Goal: Task Accomplishment & Management: Complete application form

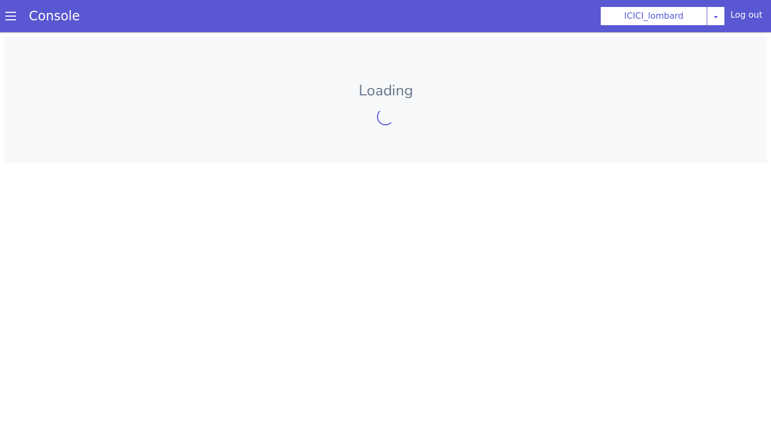
click at [12, 21] on span at bounding box center [10, 16] width 11 height 11
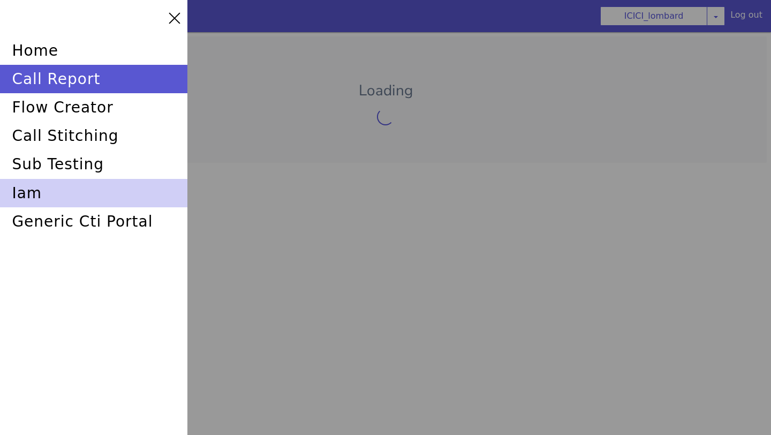
click at [81, 200] on div "iam" at bounding box center [94, 193] width 188 height 28
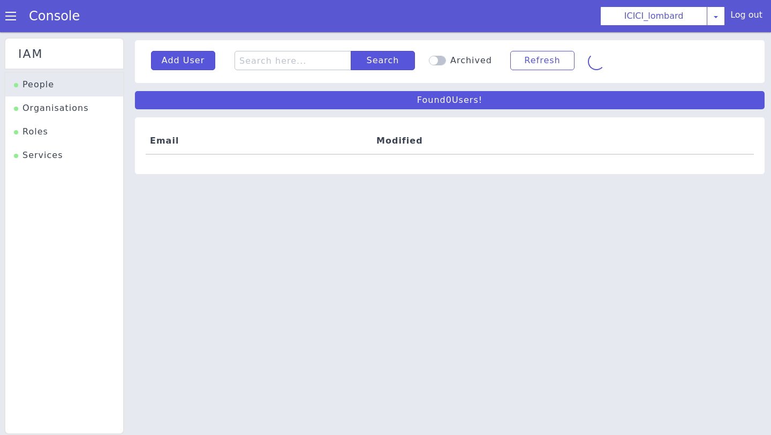
scroll to position [3, 0]
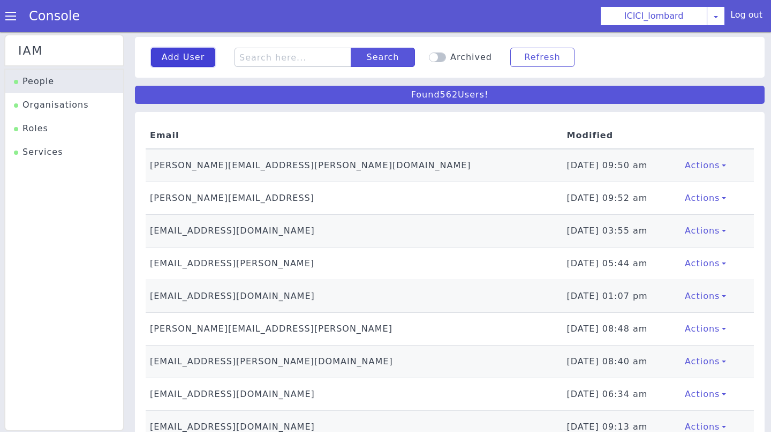
click at [170, 54] on button "Add User" at bounding box center [183, 57] width 64 height 19
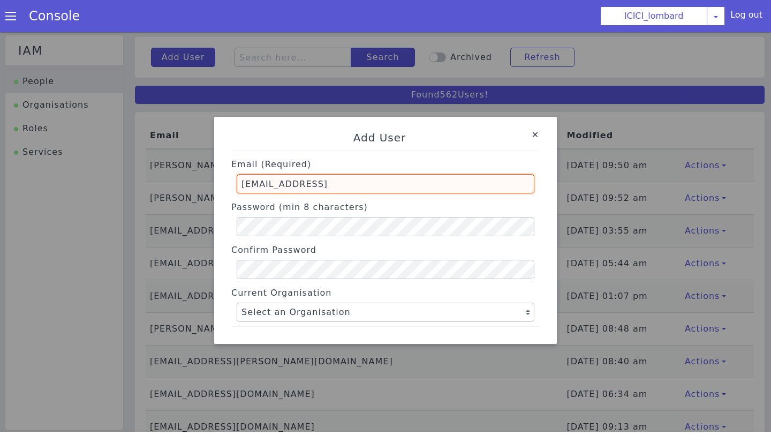
drag, startPoint x: 344, startPoint y: 188, endPoint x: 236, endPoint y: 187, distance: 108.2
click at [236, 187] on div "Email (Required) parika.bhatli@skit.ai" at bounding box center [385, 174] width 309 height 39
paste input "We have to set metadata by set variable wherever we need to transfer the call."
paste input "dhatshinamoorthy.g@skitops"
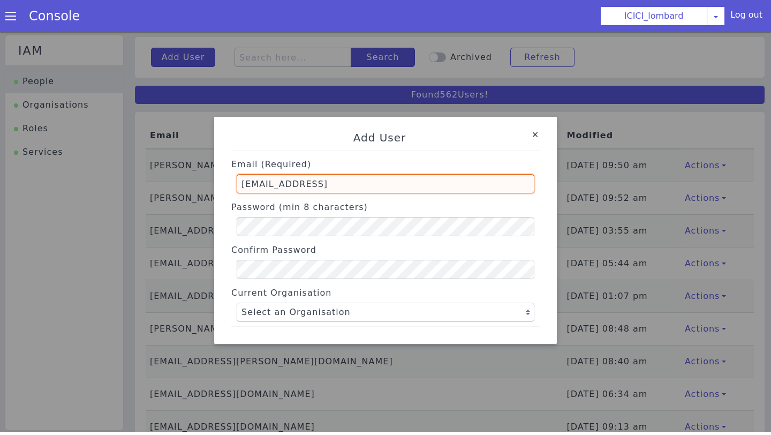
type input "dhatshinamoorthy.g@skitops.ai"
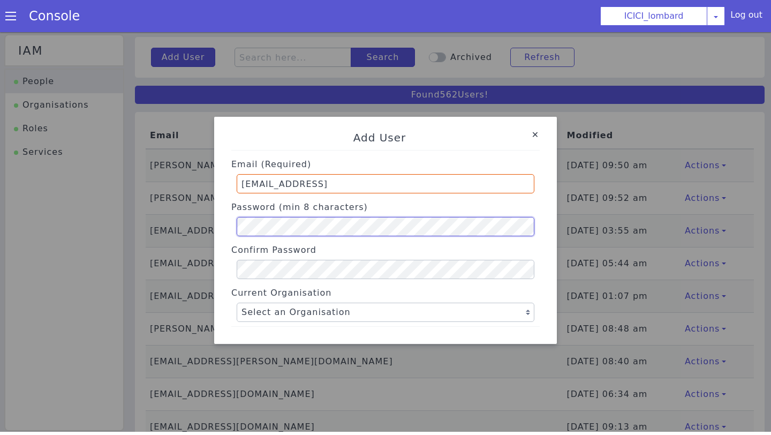
click at [236, 228] on div "Password (min 8 characters)" at bounding box center [385, 217] width 309 height 39
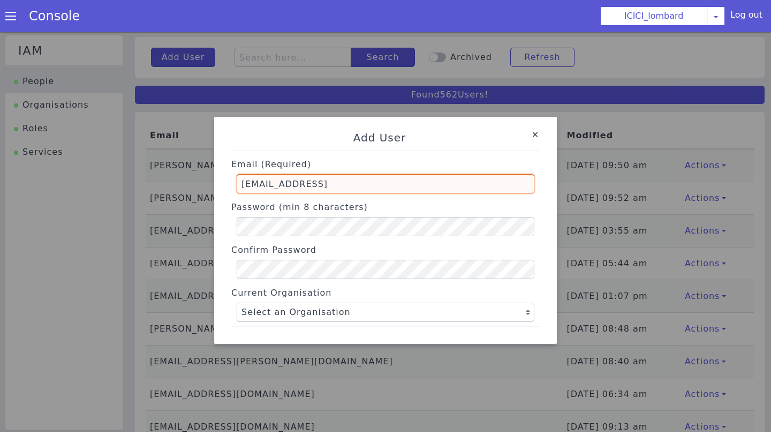
click at [241, 185] on input "dhatshinamoorthy.g@skitops.ai" at bounding box center [386, 183] width 298 height 19
drag, startPoint x: 241, startPoint y: 185, endPoint x: 251, endPoint y: 185, distance: 9.6
click at [251, 185] on input "dhatshinamoorthy.g@skitops.ai" at bounding box center [386, 183] width 298 height 19
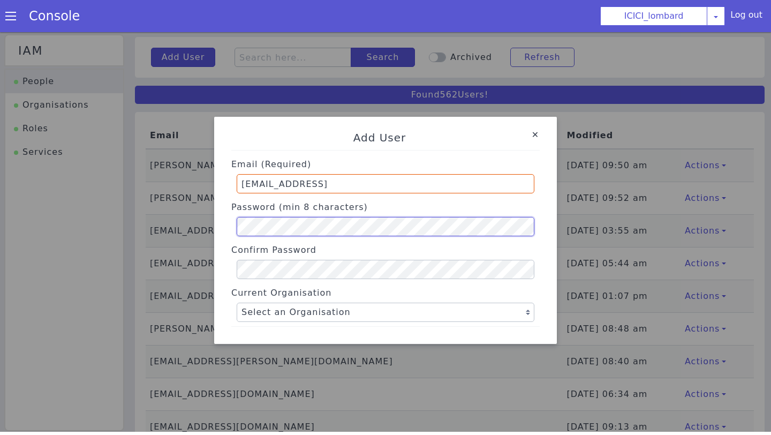
click at [228, 227] on div "Add User Email (Required) dhatshinamoorthy.g@skitops.ai Password (min 8 charact…" at bounding box center [386, 230] width 326 height 219
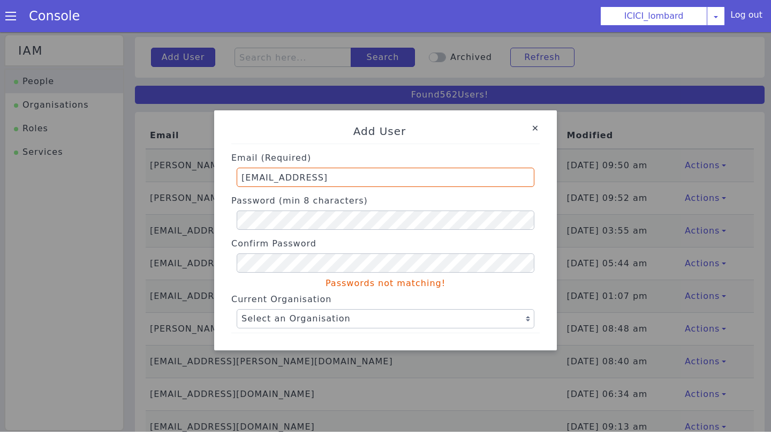
click at [228, 287] on div "Add User Email (Required) dhatshinamoorthy.g@skitops.ai Password (min 8 charact…" at bounding box center [386, 230] width 326 height 231
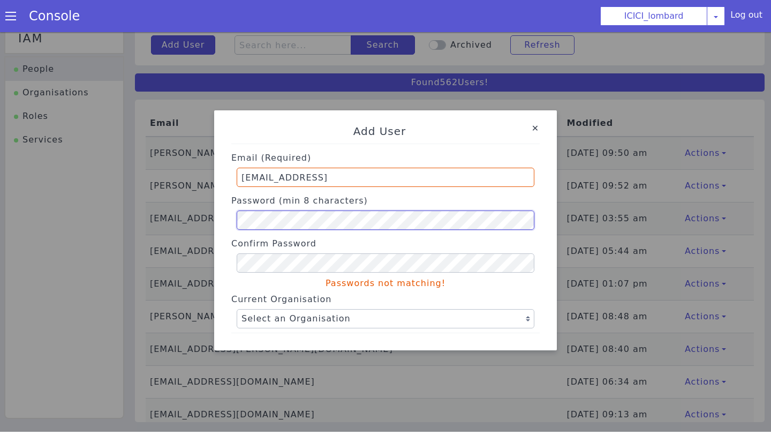
click at [196, 221] on div "Add User Email (Required) dhatshinamoorthy.g@skitops.ai Password (min 8 charact…" at bounding box center [385, 230] width 771 height 403
click at [230, 288] on div "Add User Email (Required) dhatshinamoorthy.g@skitops.ai Password (min 8 charact…" at bounding box center [386, 230] width 326 height 231
click at [281, 282] on div "Email (Required) dhatshinamoorthy.g@skitops.ai Password (min 8 characters) Conf…" at bounding box center [385, 242] width 309 height 189
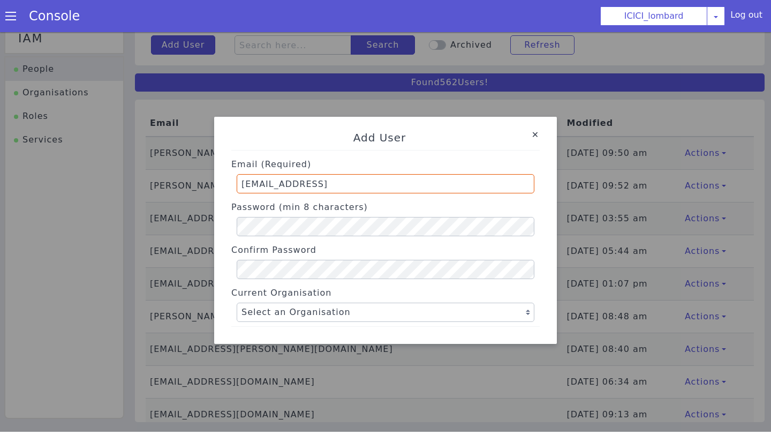
click at [216, 282] on div "Add User Email (Required) dhatshinamoorthy.g@skitops.ai Password (min 8 charact…" at bounding box center [385, 230] width 343 height 227
click at [325, 312] on select "Select an Organisation Farming_Axis Swiggy TVS_india P&G ICICI_lombard Axis Flo…" at bounding box center [386, 312] width 298 height 19
select select "163"
click at [237, 303] on select "Select an Organisation Farming_Axis Swiggy TVS_india P&G ICICI_lombard Axis Flo…" at bounding box center [386, 312] width 298 height 19
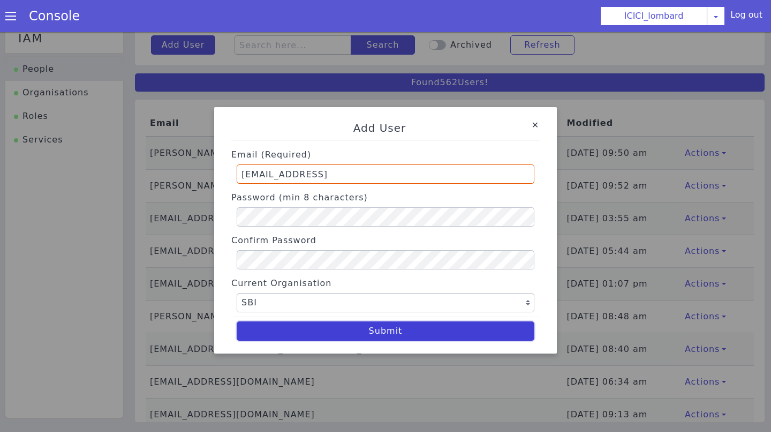
click at [437, 332] on button "Submit" at bounding box center [386, 330] width 298 height 19
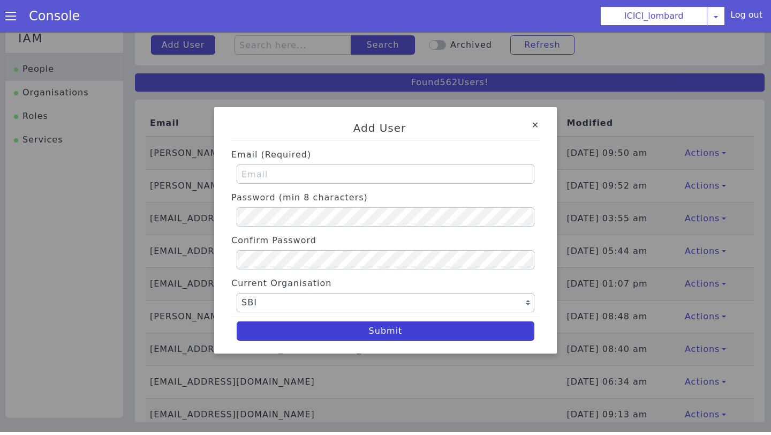
select select "163"
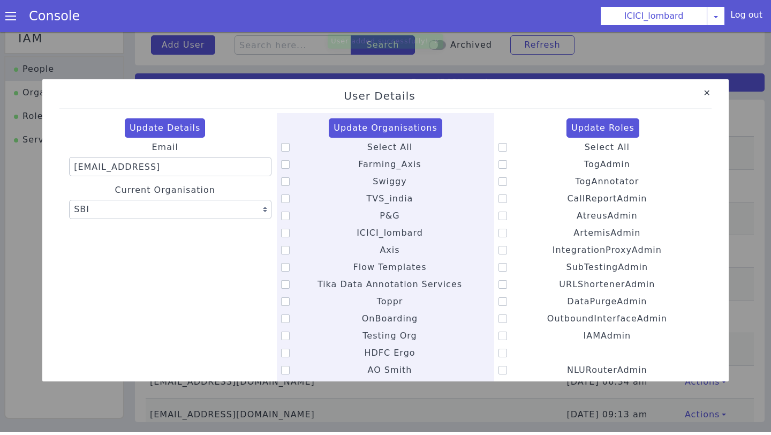
click at [284, 145] on icon at bounding box center [285, 147] width 9 height 9
click at [367, 141] on input "Select All" at bounding box center [367, 140] width 1 height 1
checkbox input "true"
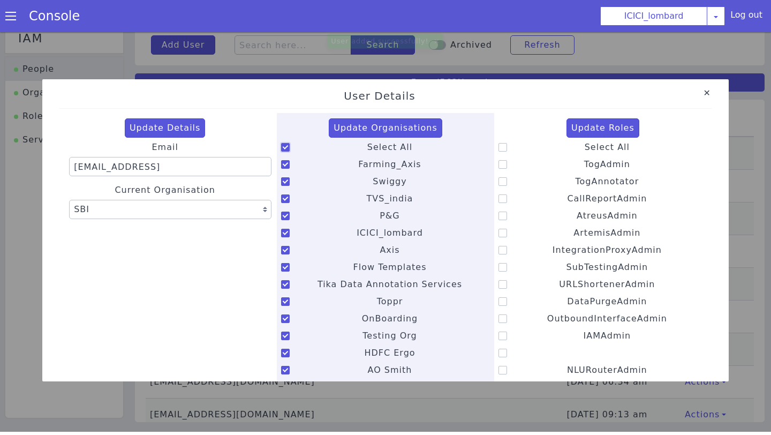
checkbox input "true"
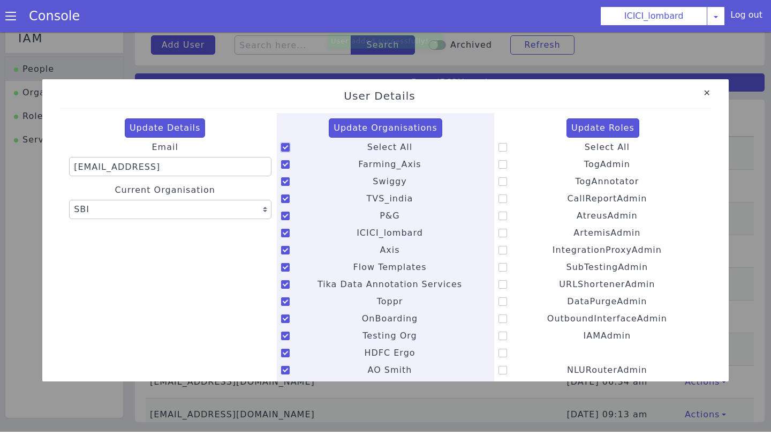
checkbox input "true"
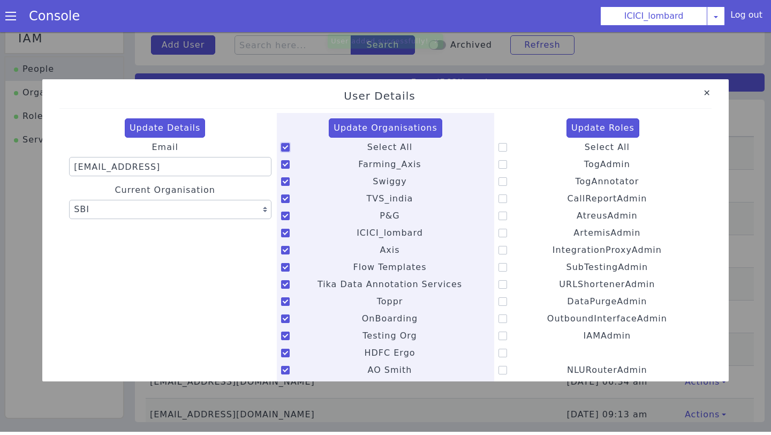
checkbox input "true"
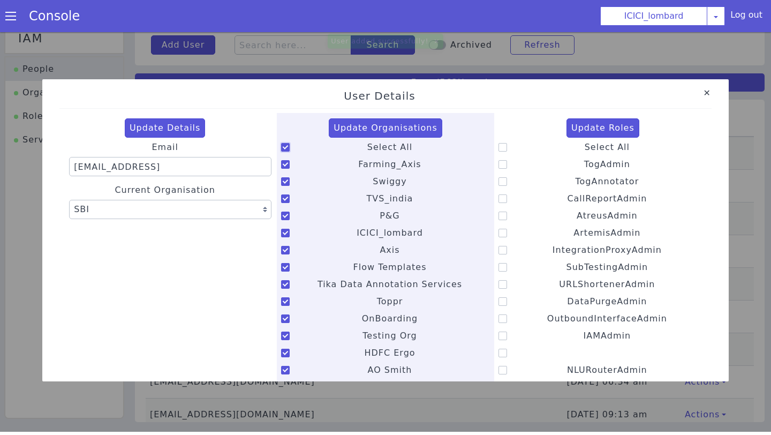
checkbox input "true"
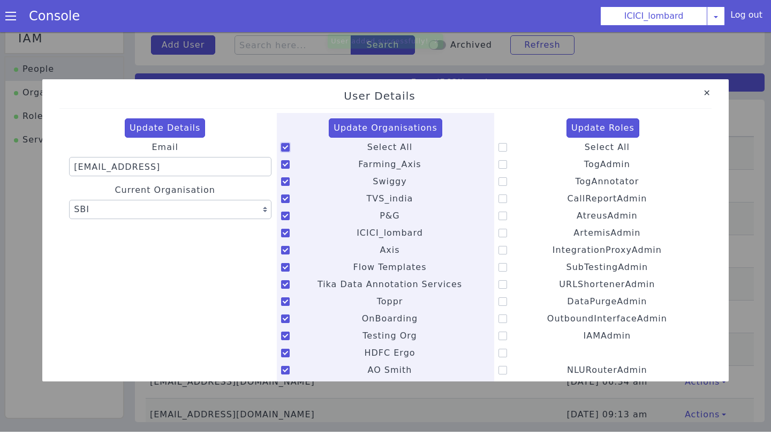
checkbox input "true"
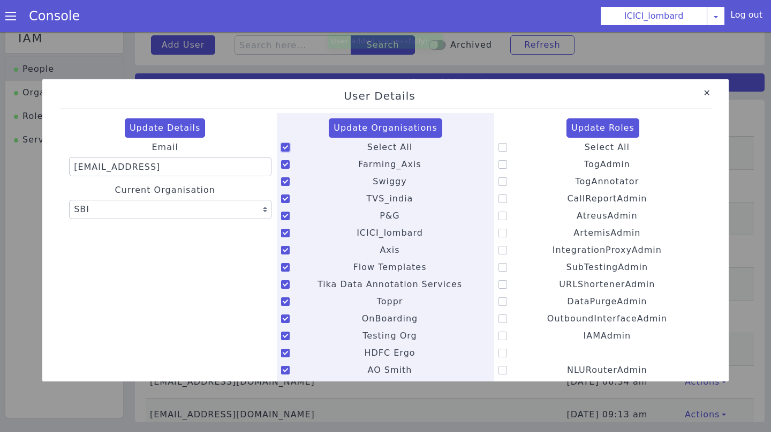
checkbox input "true"
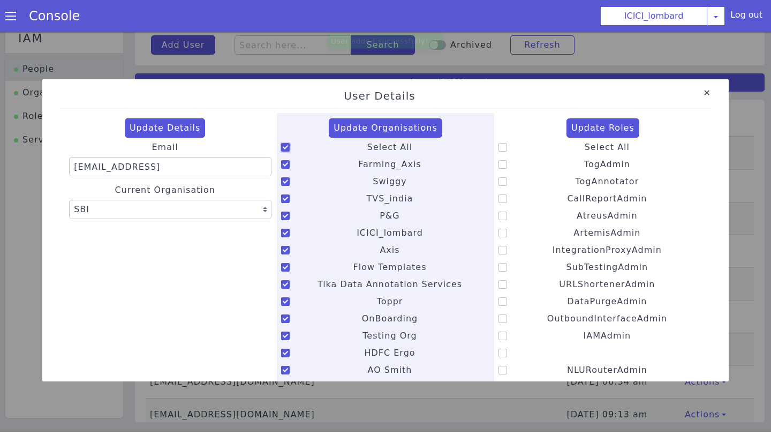
checkbox input "true"
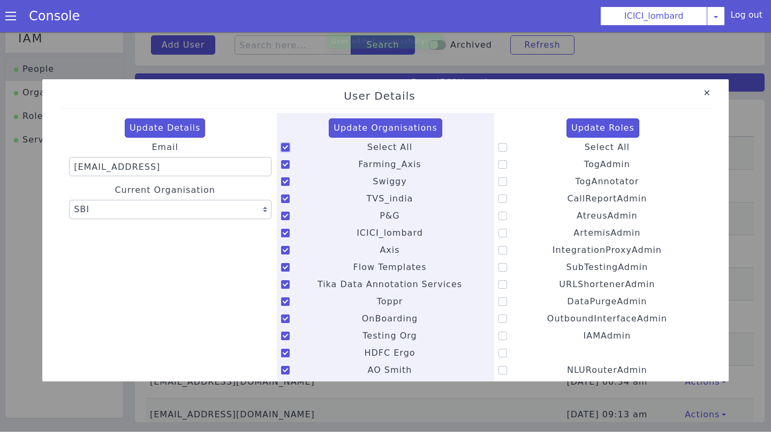
checkbox input "true"
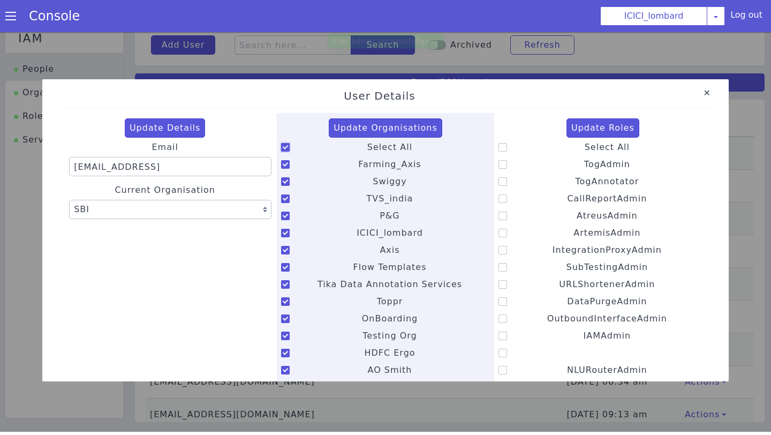
checkbox input "true"
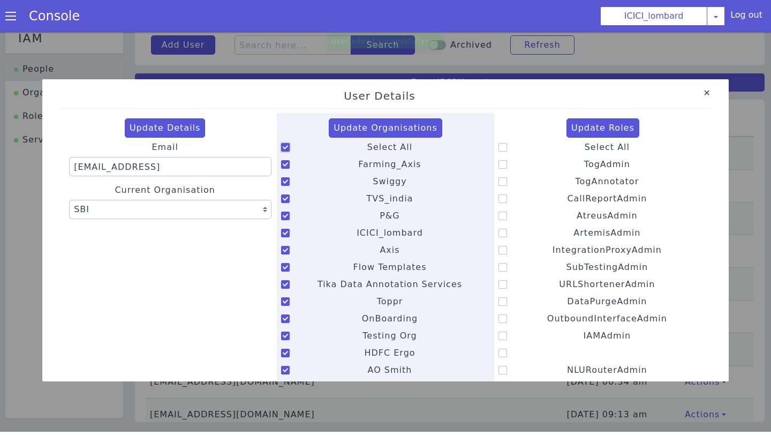
checkbox input "true"
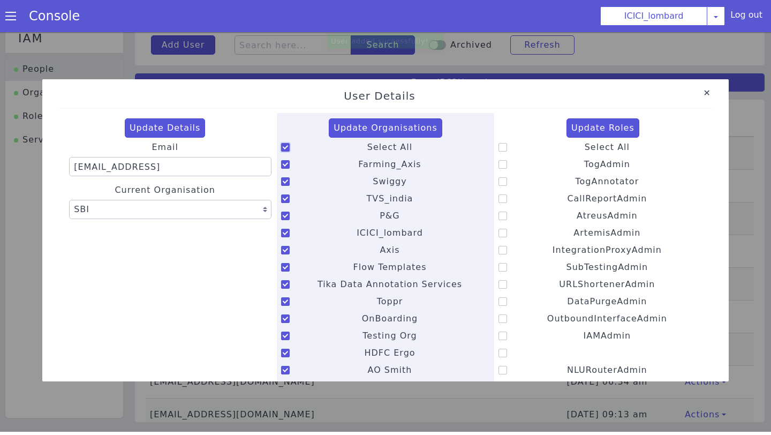
checkbox input "true"
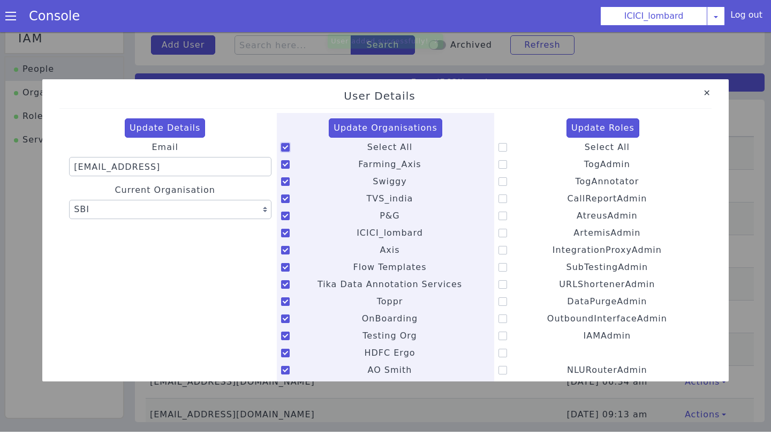
checkbox input "true"
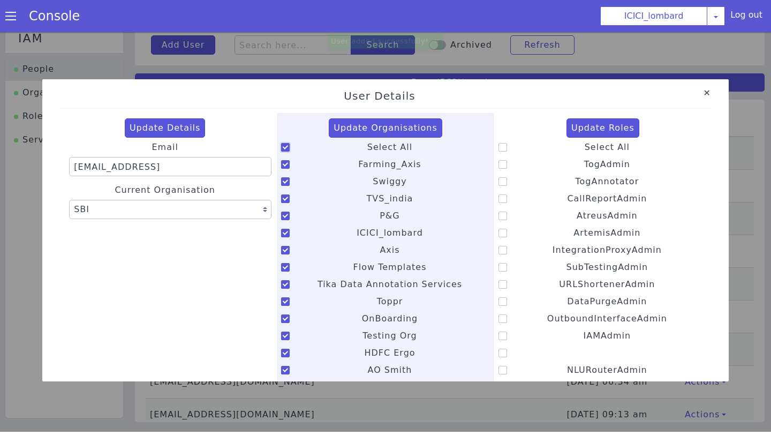
checkbox input "true"
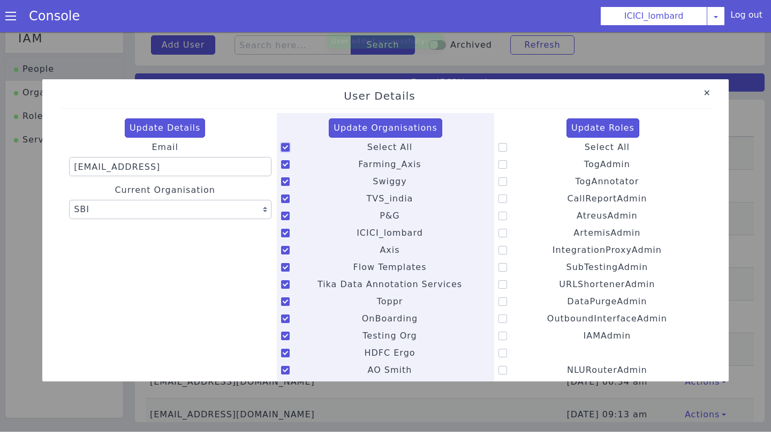
checkbox input "true"
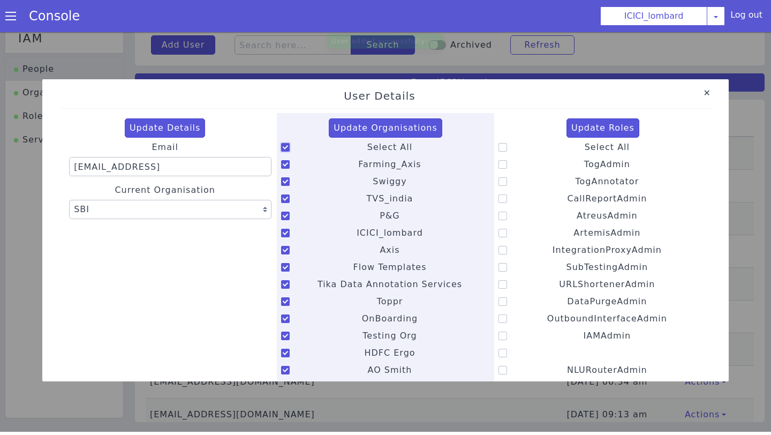
checkbox input "true"
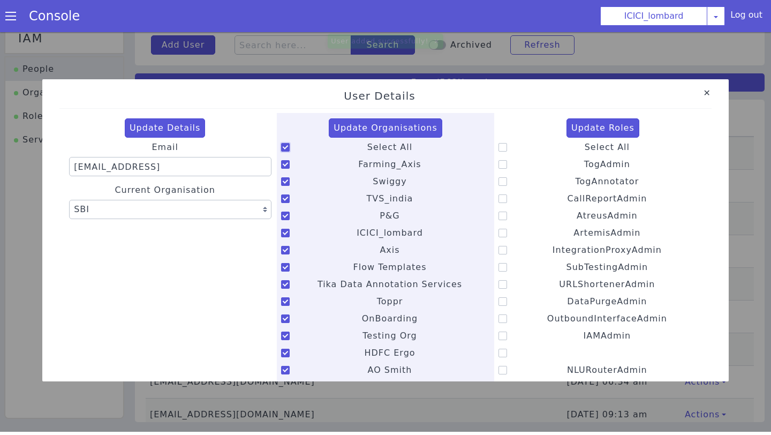
checkbox input "true"
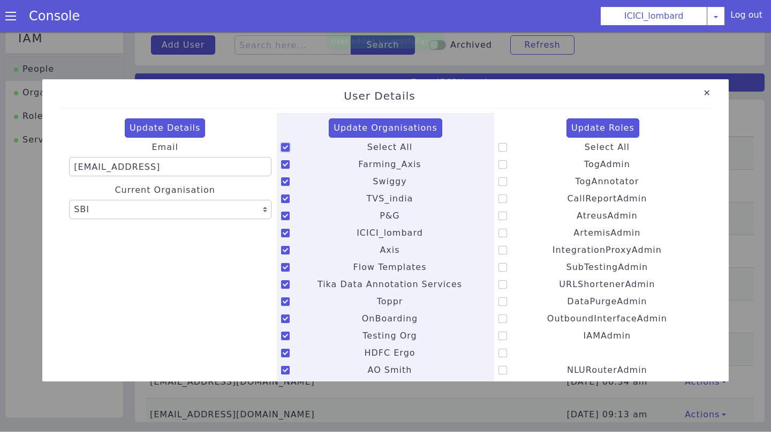
checkbox input "true"
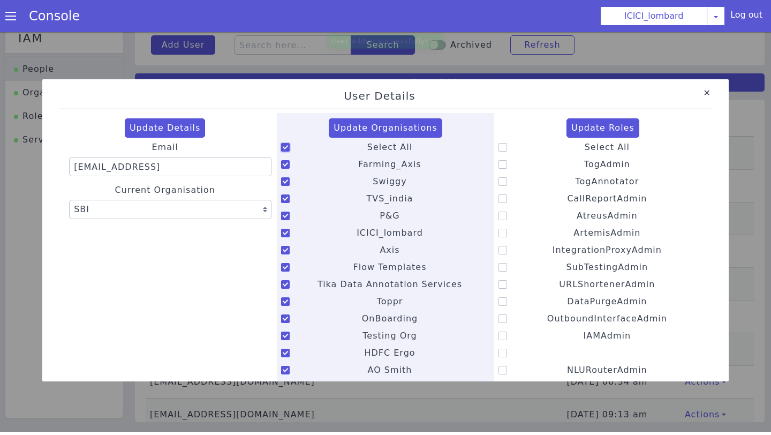
checkbox input "true"
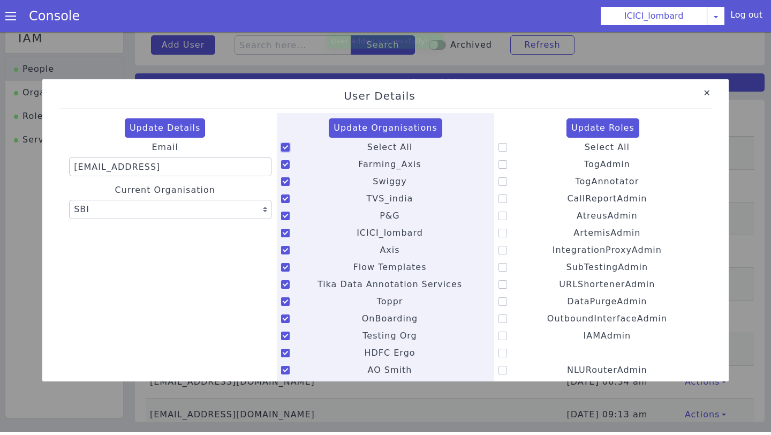
checkbox input "true"
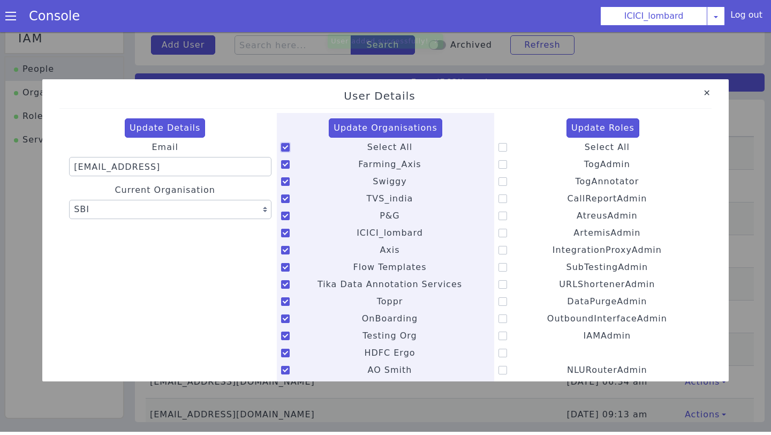
checkbox input "true"
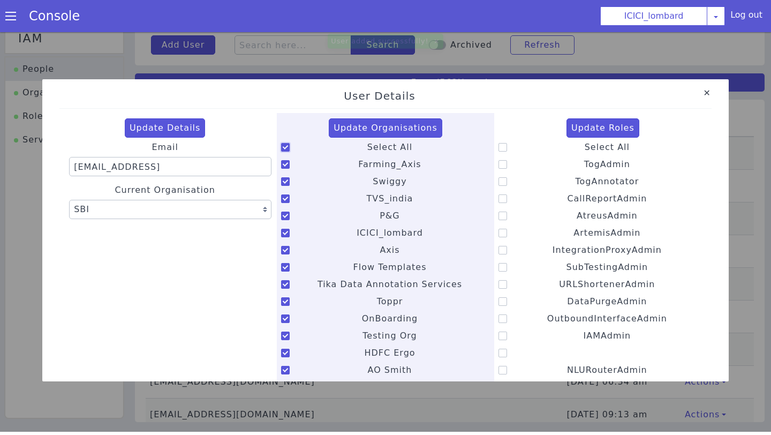
checkbox input "true"
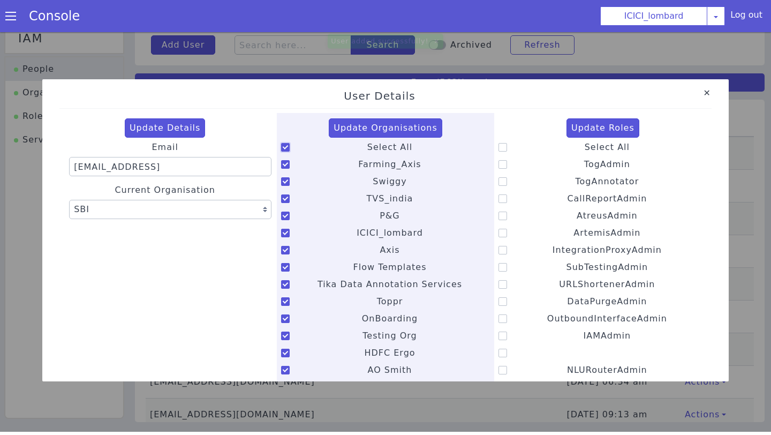
checkbox input "true"
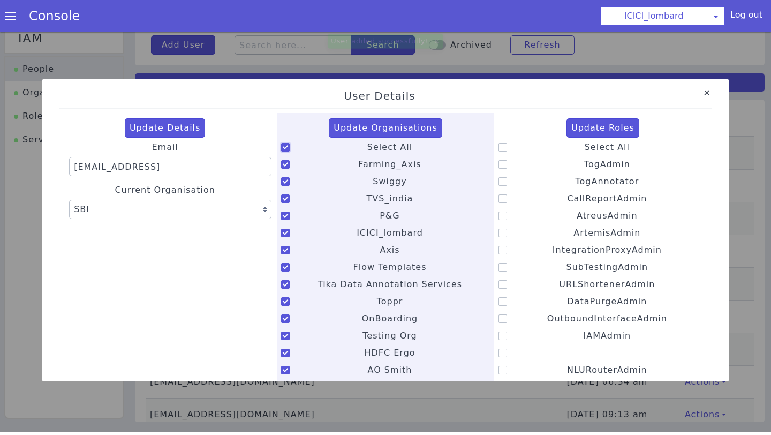
checkbox input "true"
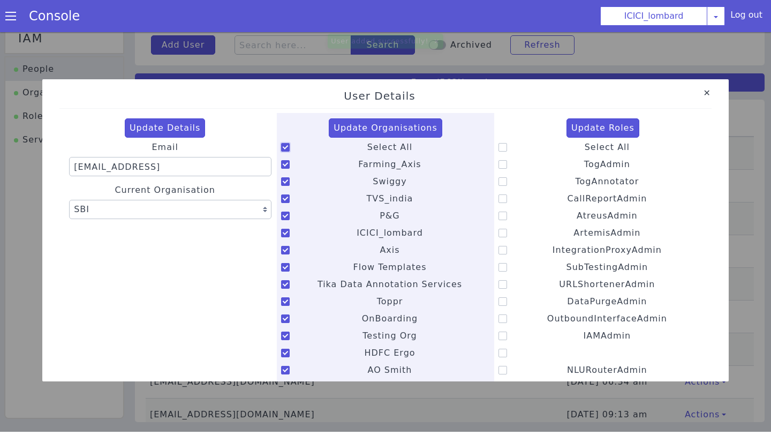
checkbox input "true"
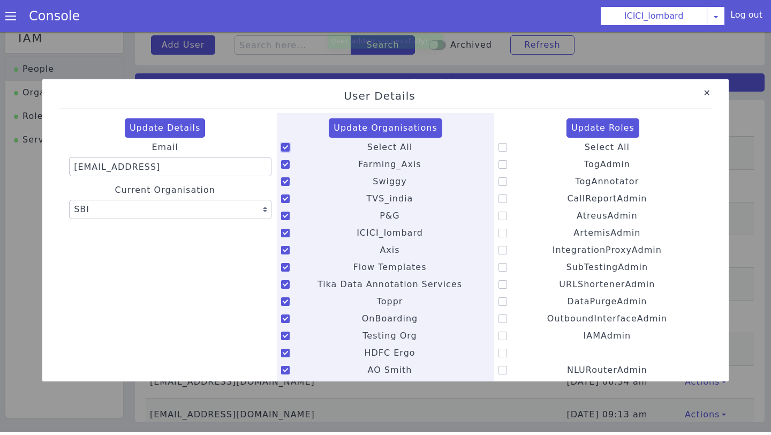
checkbox input "true"
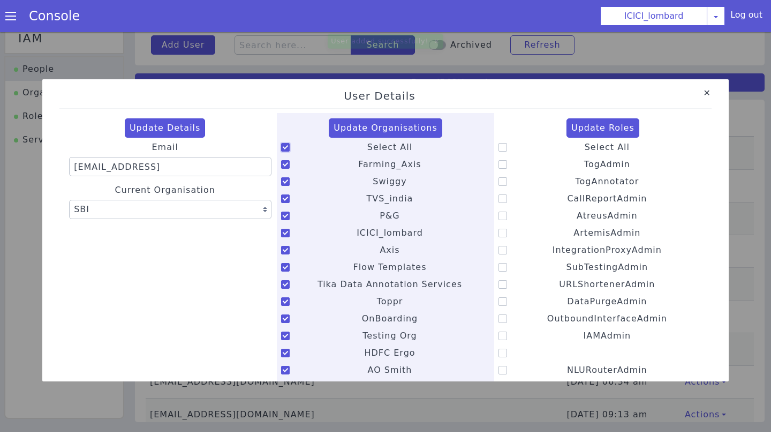
checkbox input "true"
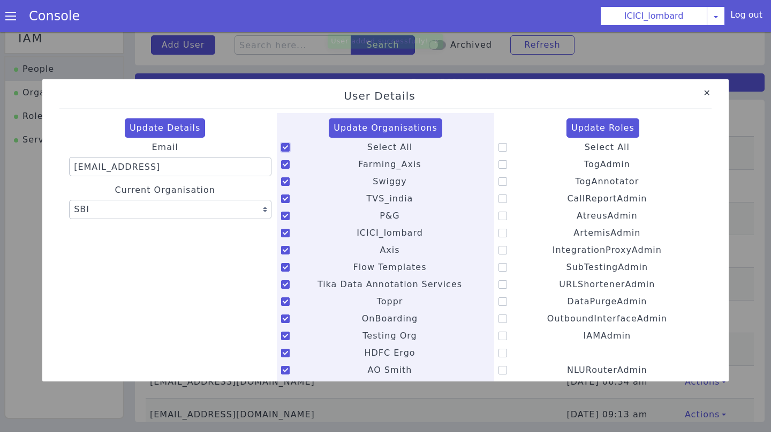
checkbox input "true"
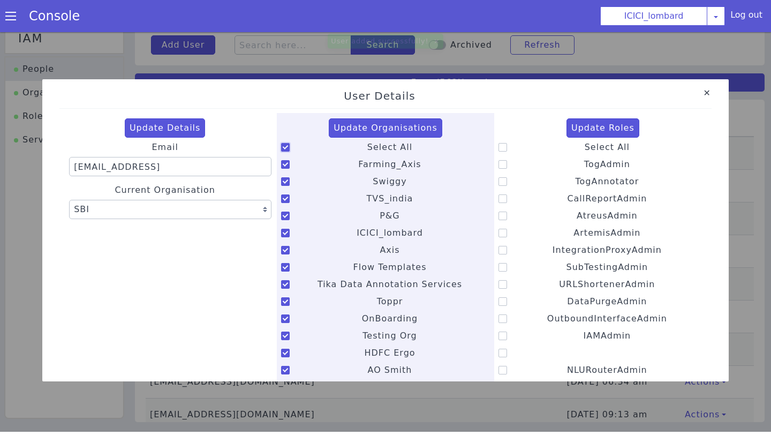
checkbox input "true"
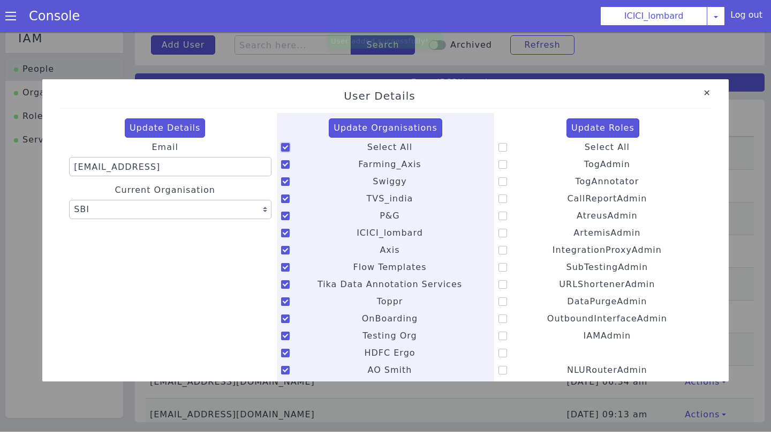
checkbox input "true"
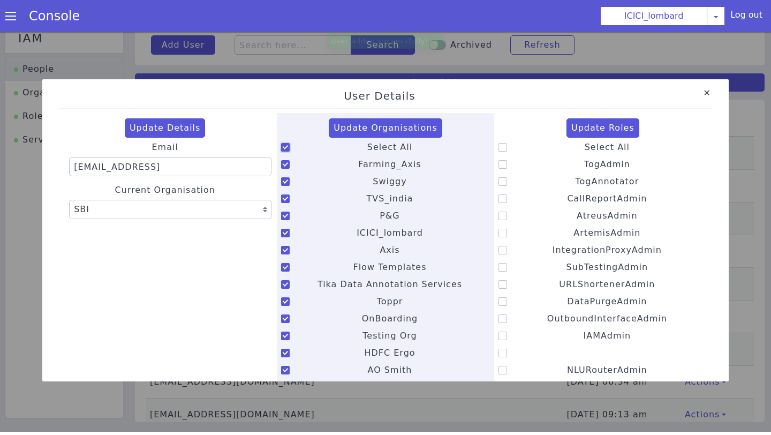
checkbox input "true"
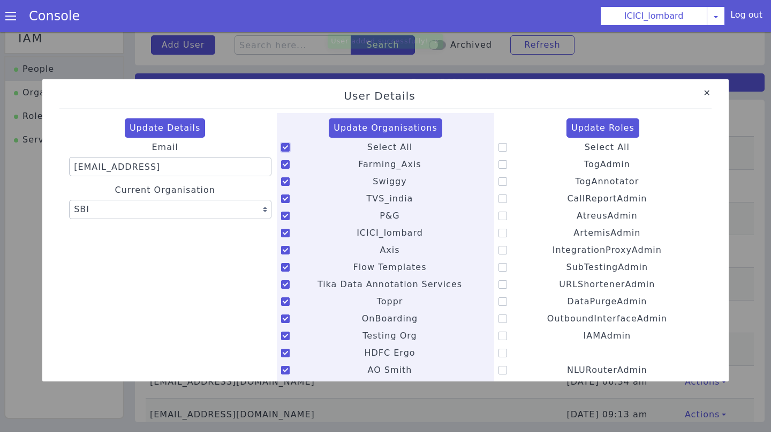
checkbox input "true"
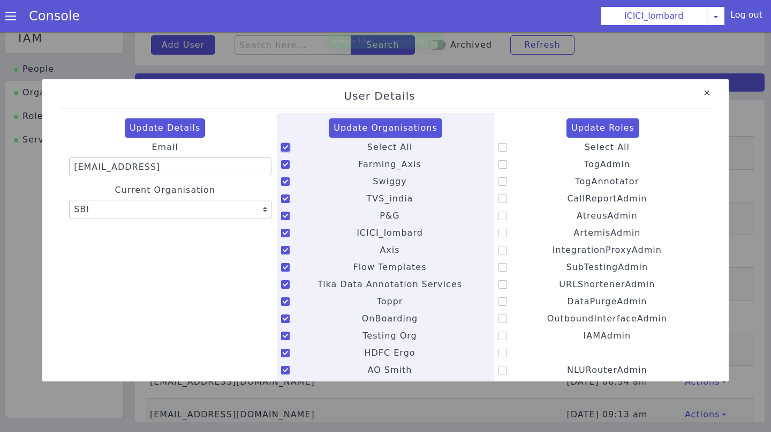
checkbox input "true"
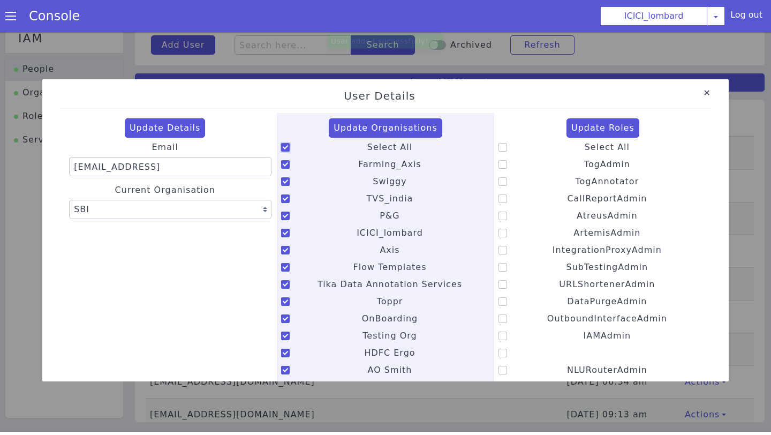
checkbox input "true"
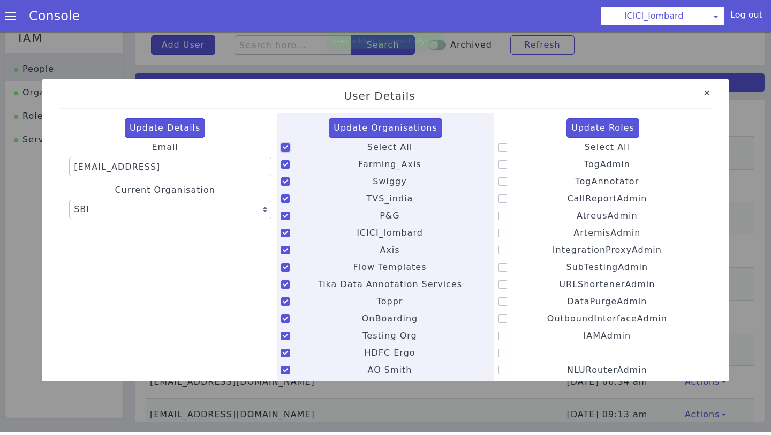
checkbox input "true"
click at [372, 129] on button "Update Organisations" at bounding box center [386, 127] width 114 height 19
click at [504, 201] on icon at bounding box center [503, 198] width 9 height 9
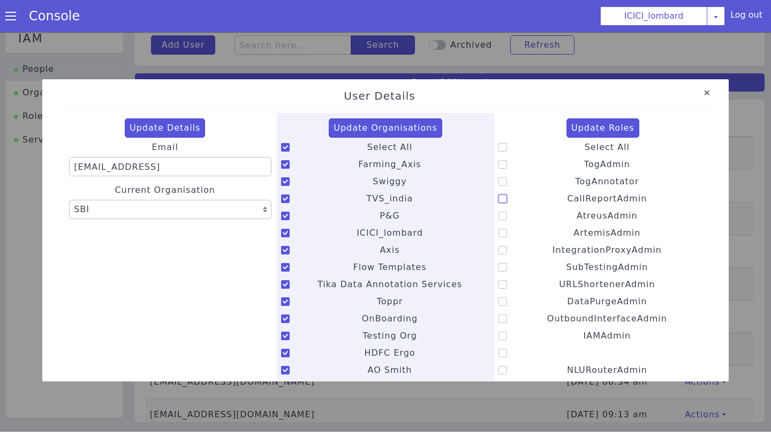
click at [567, 192] on input "CallReportAdmin" at bounding box center [567, 192] width 1 height 1
checkbox input "true"
click at [501, 219] on icon at bounding box center [503, 216] width 9 height 9
click at [576, 209] on input "AtreusAdmin" at bounding box center [576, 209] width 1 height 1
checkbox input "true"
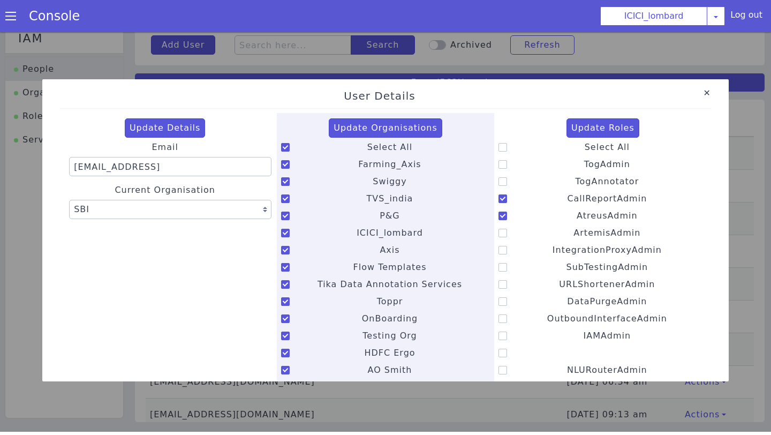
click at [501, 235] on icon at bounding box center [503, 233] width 9 height 9
click at [573, 227] on input "ArtemisAdmin" at bounding box center [573, 226] width 1 height 1
checkbox input "true"
click at [502, 268] on icon at bounding box center [503, 267] width 9 height 9
click at [566, 261] on input "SubTestingAdmin" at bounding box center [566, 260] width 1 height 1
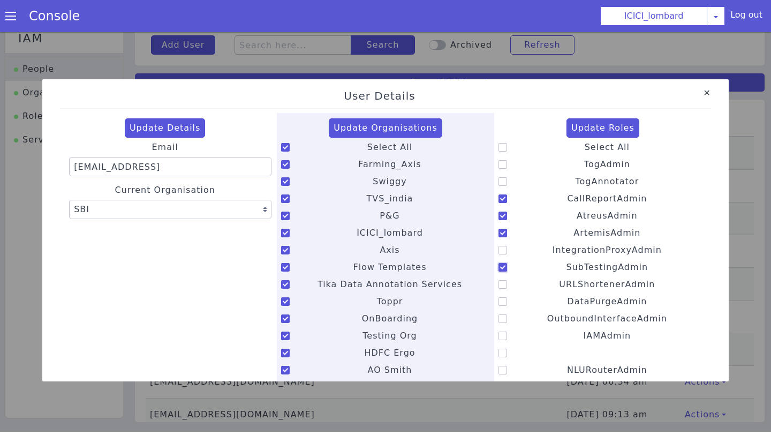
checkbox input "true"
click at [604, 133] on button "Update Roles" at bounding box center [603, 127] width 73 height 19
click at [587, 124] on button "Update Roles" at bounding box center [603, 127] width 73 height 19
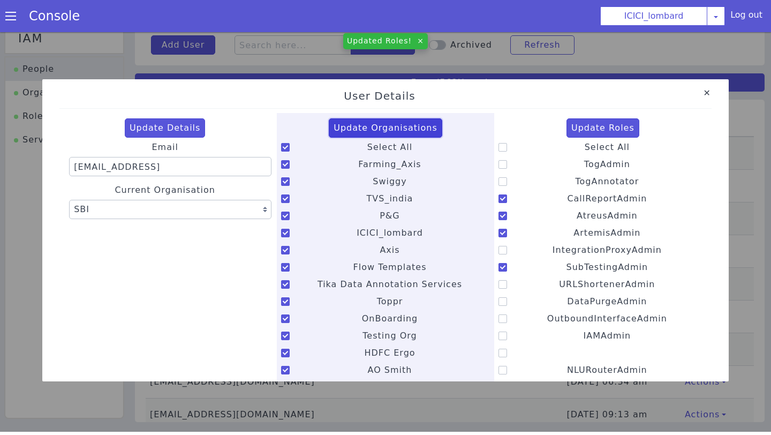
click at [400, 126] on button "Update Organisations" at bounding box center [386, 127] width 114 height 19
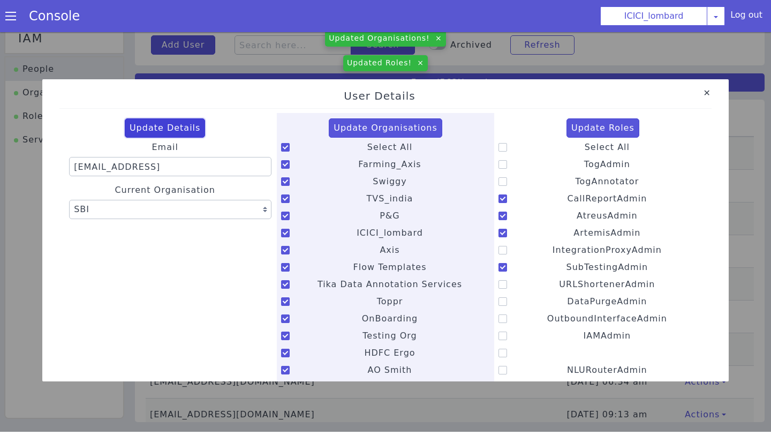
click at [160, 126] on button "Update Details" at bounding box center [165, 127] width 81 height 19
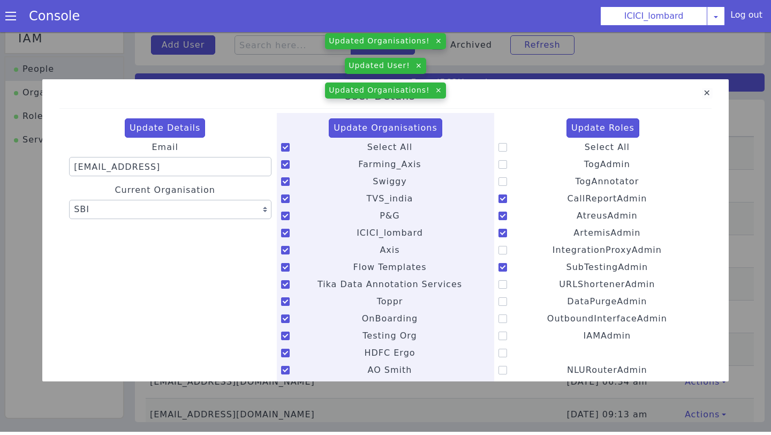
click at [706, 96] on link "Close" at bounding box center [707, 93] width 11 height 11
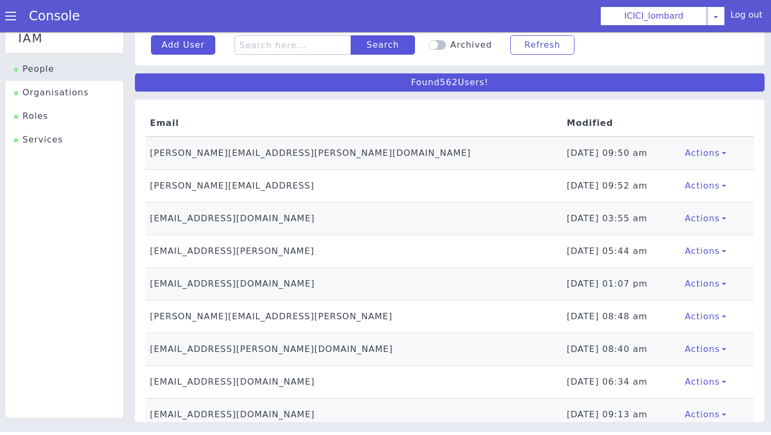
scroll to position [0, 0]
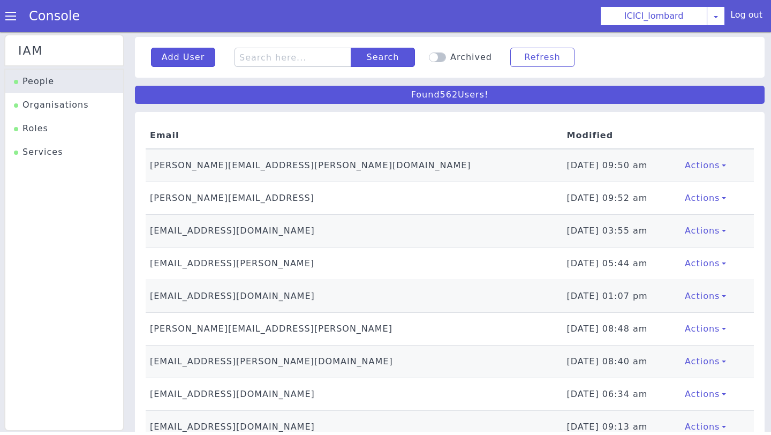
click at [12, 23] on div "Console" at bounding box center [49, 16] width 98 height 30
click at [8, 11] on div "Console" at bounding box center [49, 16] width 98 height 30
click at [4, 17] on div "Console" at bounding box center [49, 16] width 98 height 30
click at [3, 15] on div "Console" at bounding box center [49, 16] width 98 height 30
click at [9, 17] on span at bounding box center [10, 16] width 11 height 11
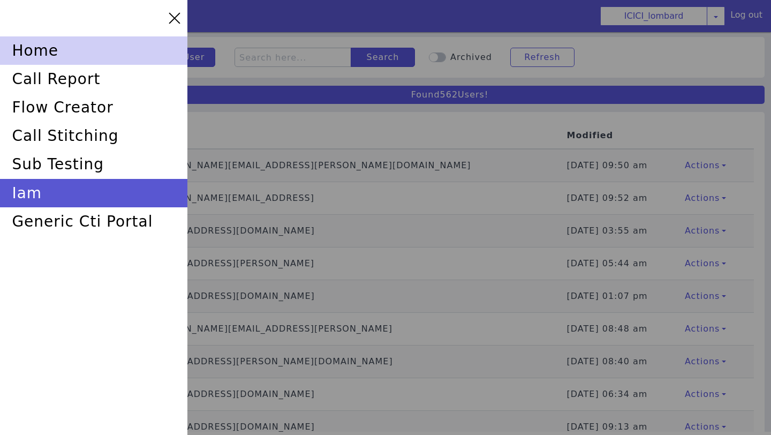
click at [29, 46] on div "home" at bounding box center [94, 50] width 188 height 28
